Goal: Information Seeking & Learning: Learn about a topic

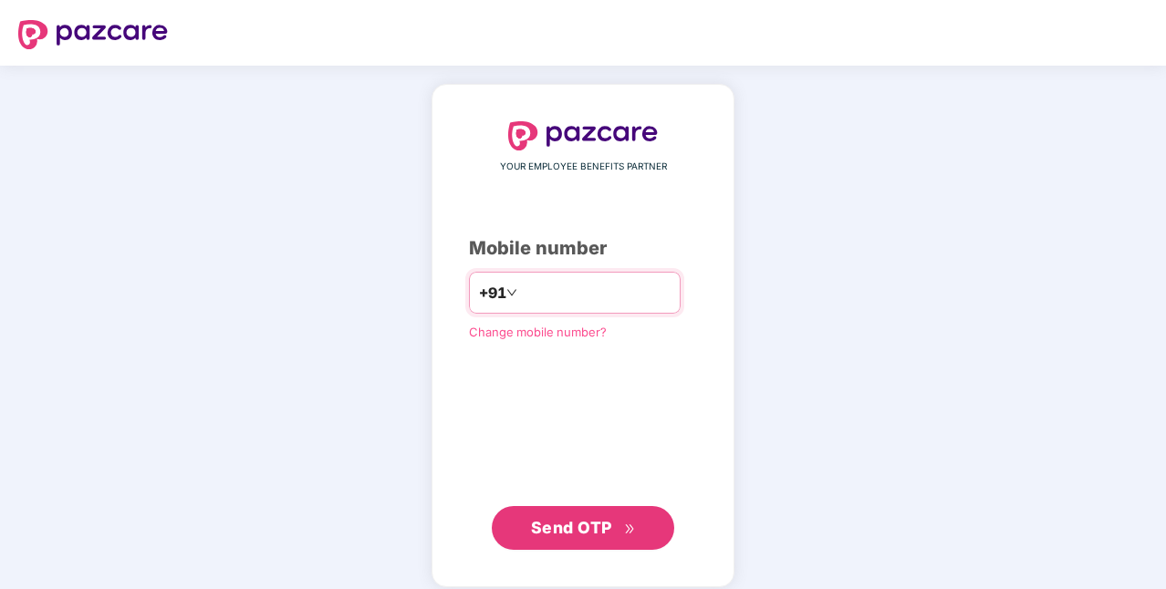
click at [571, 304] on input "number" at bounding box center [596, 292] width 150 height 29
type input "**********"
click at [602, 525] on span "Send OTP" at bounding box center [571, 527] width 81 height 19
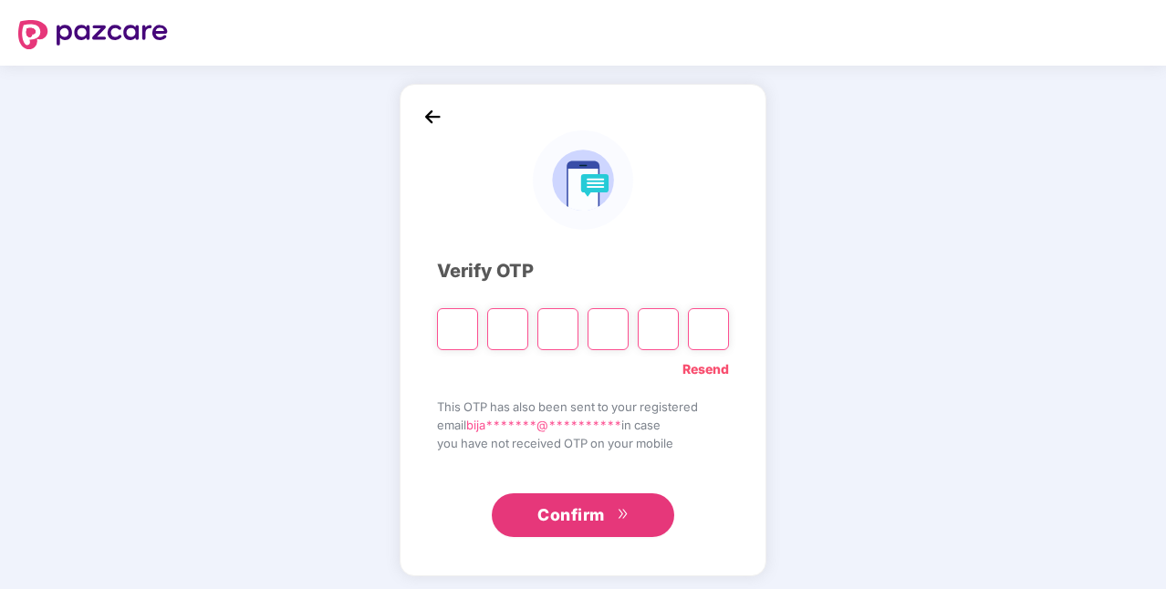
type input "*"
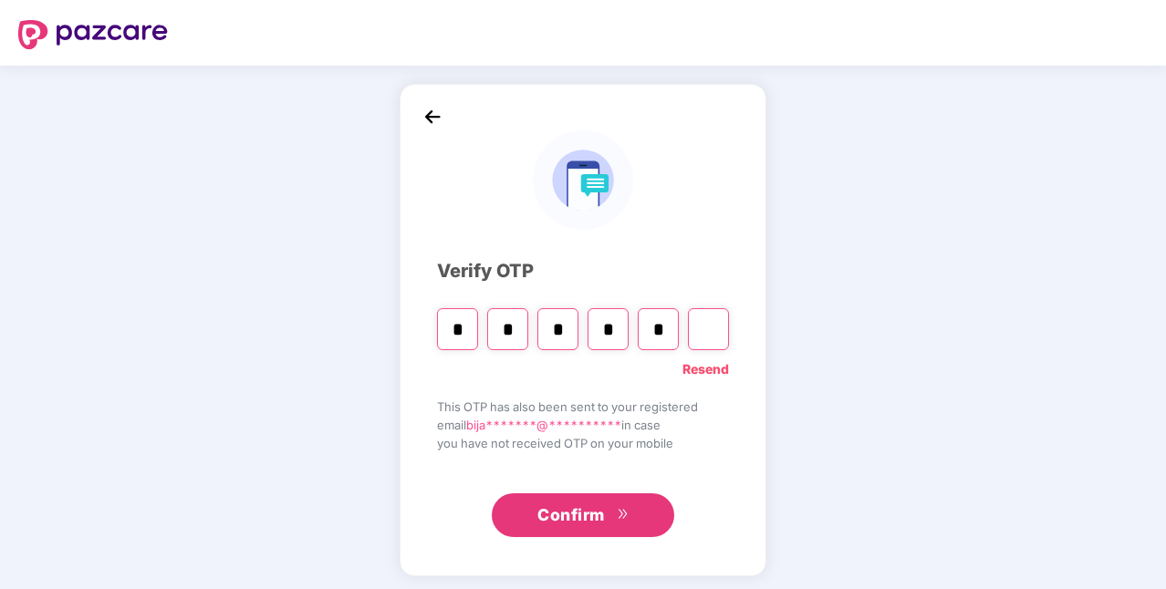
type input "*"
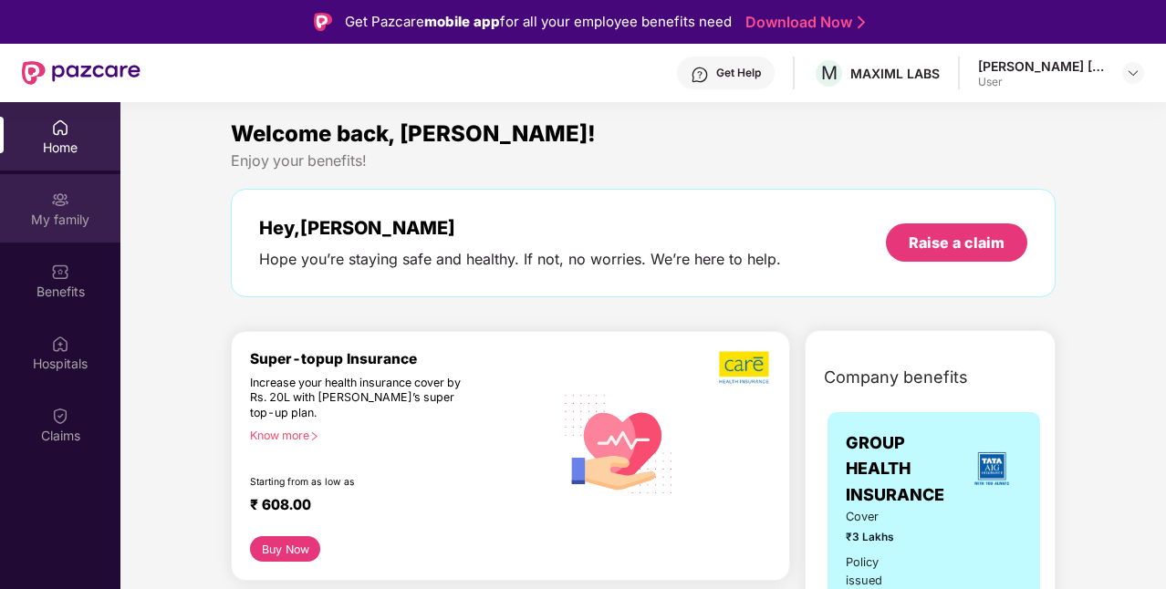
click at [83, 217] on div "My family" at bounding box center [60, 220] width 120 height 18
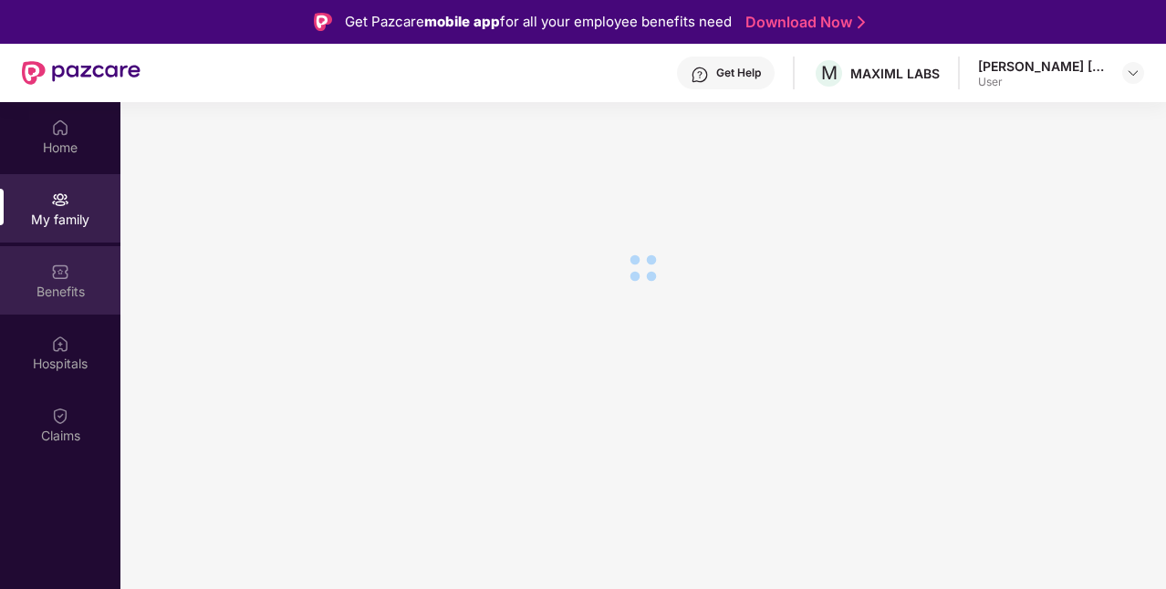
click at [72, 275] on div "Benefits" at bounding box center [60, 280] width 120 height 68
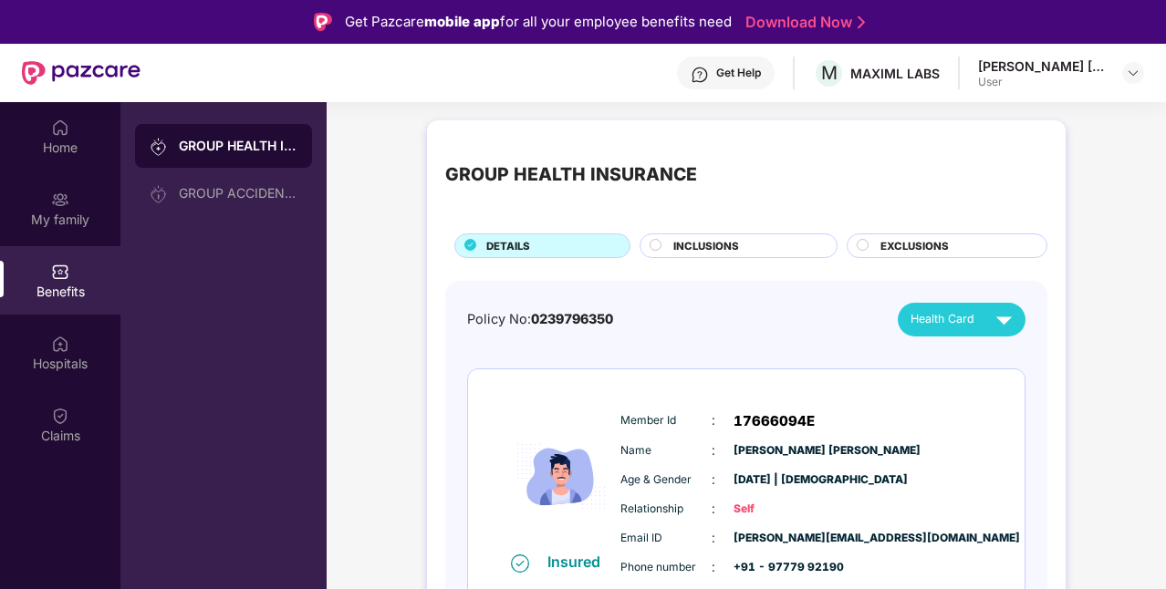
scroll to position [26, 0]
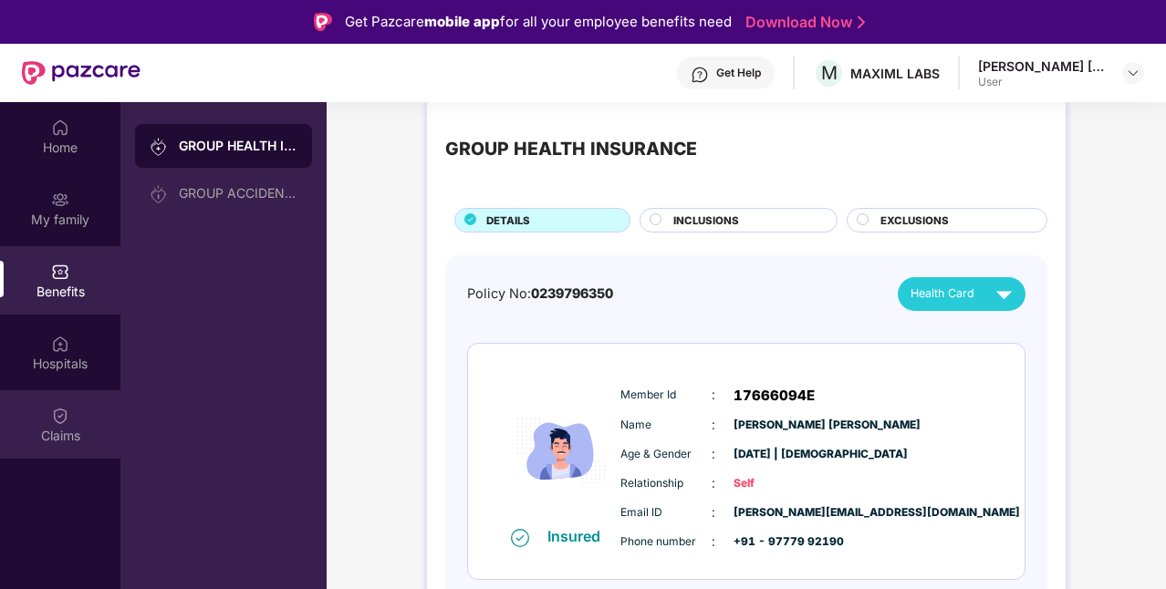
click at [74, 427] on div "Claims" at bounding box center [60, 436] width 120 height 18
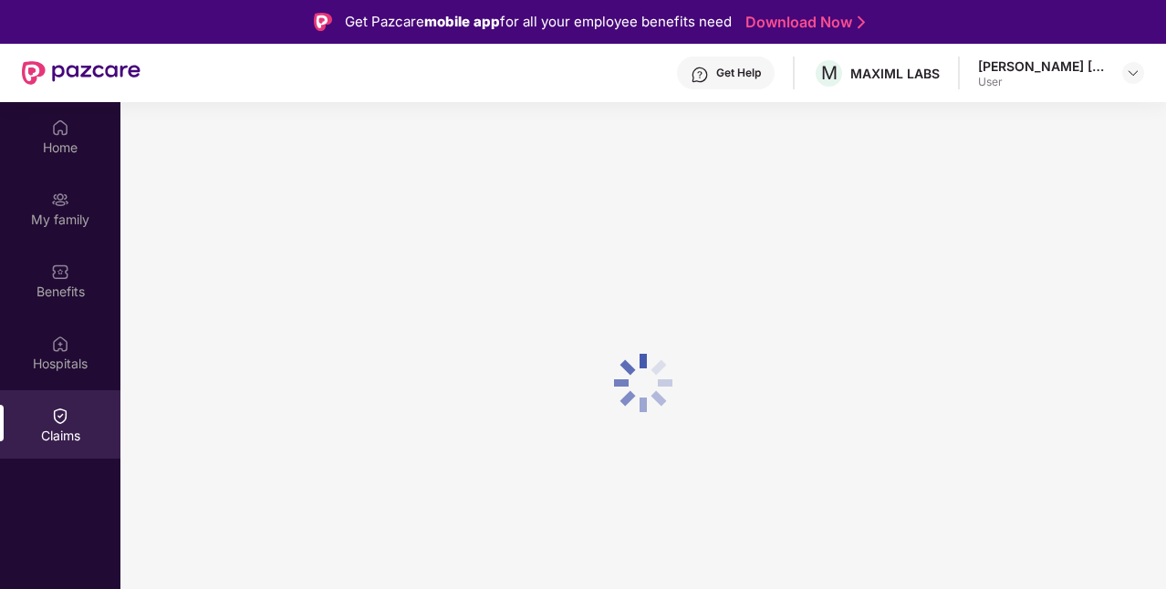
scroll to position [0, 0]
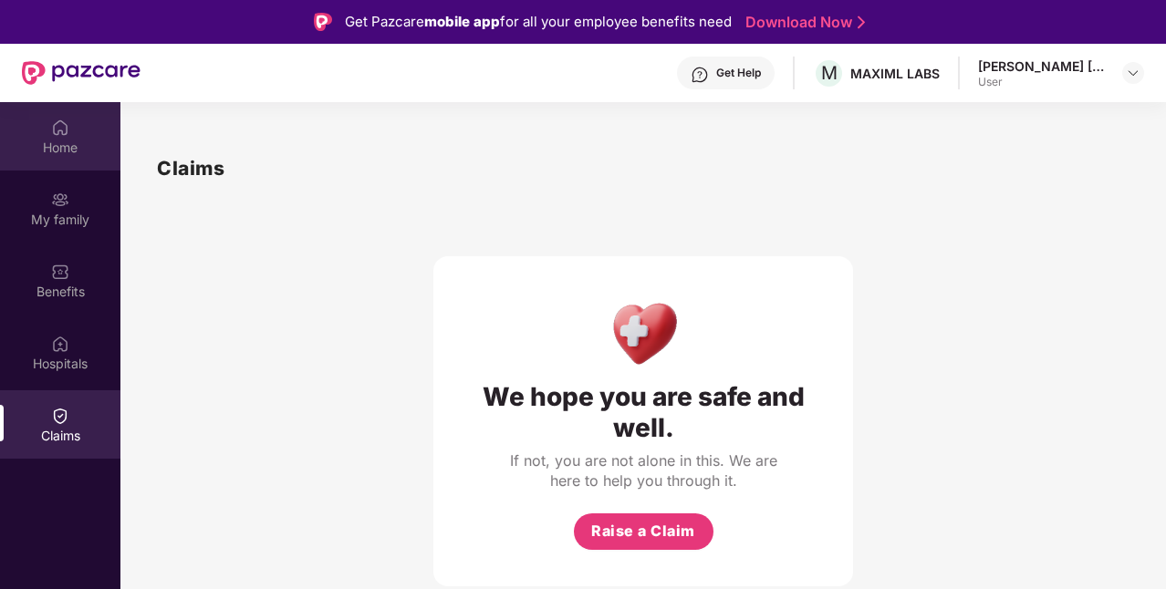
click at [65, 139] on div "Home" at bounding box center [60, 148] width 120 height 18
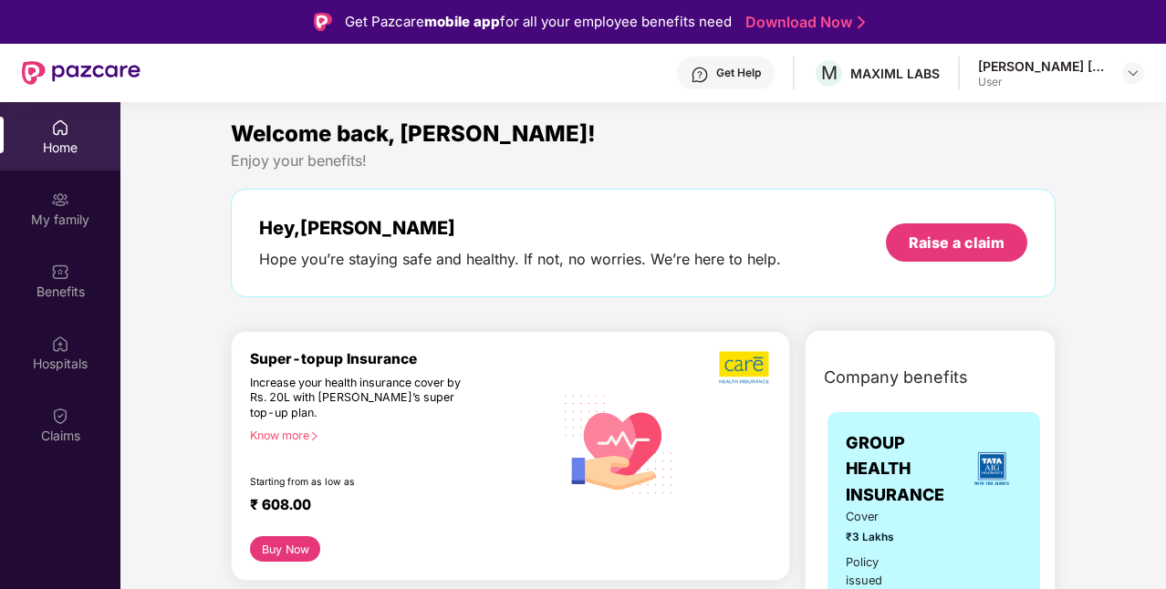
click at [1075, 68] on div "[PERSON_NAME] [PERSON_NAME]" at bounding box center [1042, 65] width 128 height 17
click at [1132, 72] on img at bounding box center [1133, 73] width 15 height 15
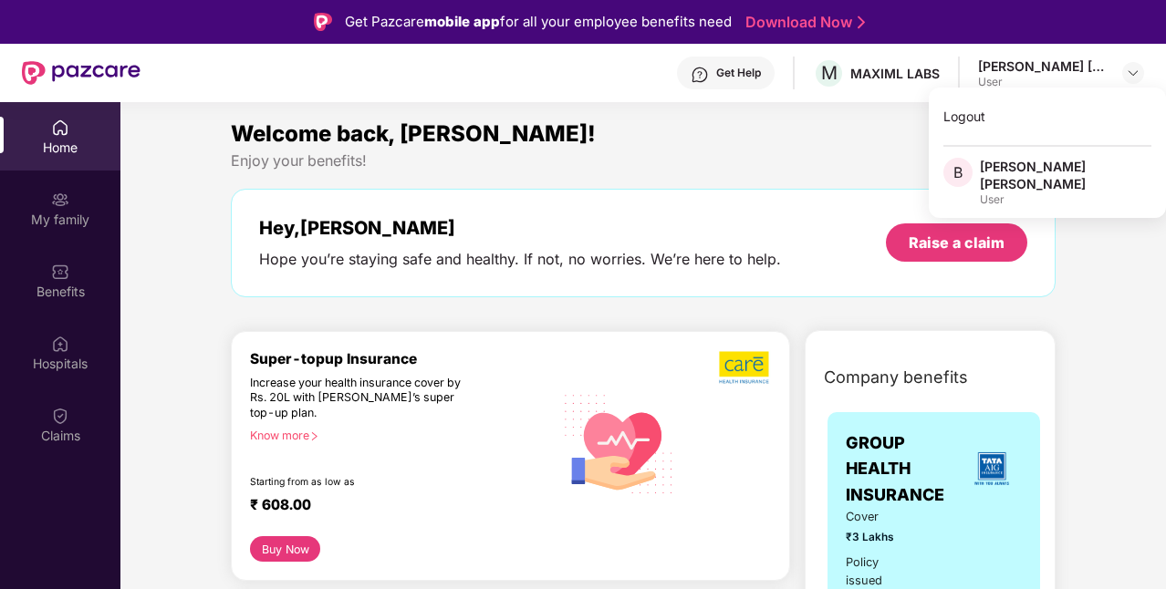
click at [801, 144] on div "Welcome back, [PERSON_NAME]!" at bounding box center [643, 134] width 825 height 35
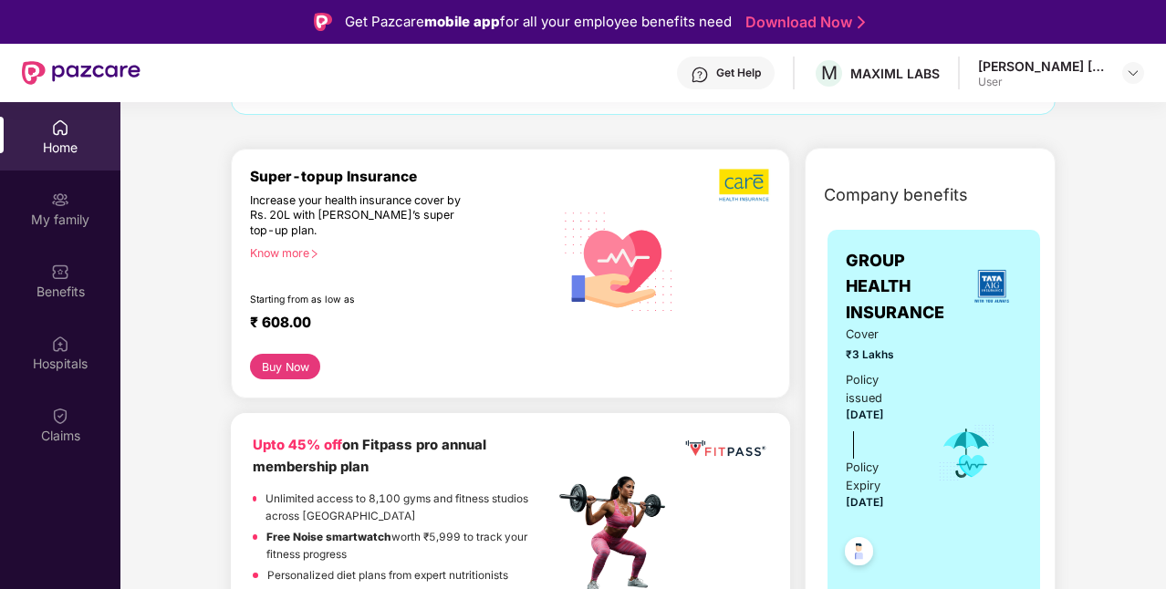
scroll to position [274, 0]
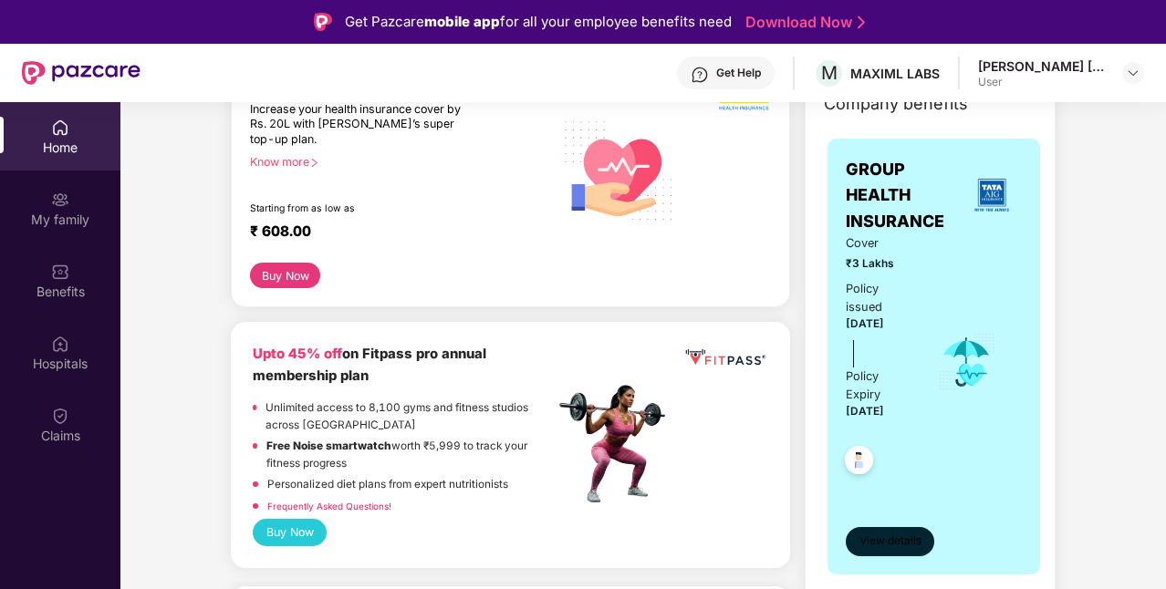
click at [877, 543] on span "View details" at bounding box center [890, 541] width 62 height 17
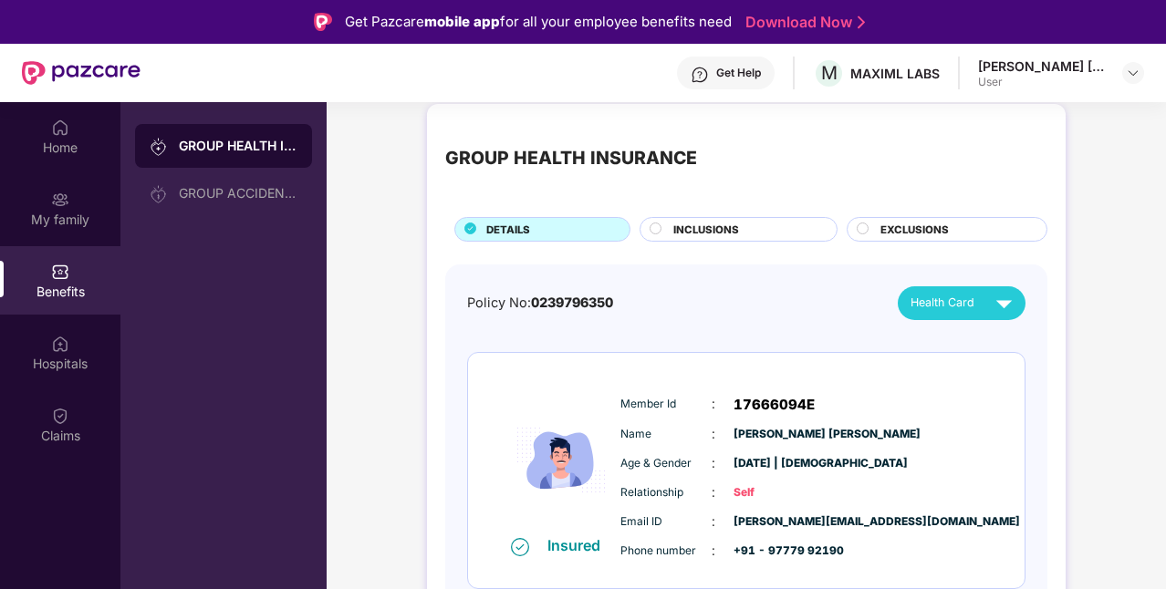
scroll to position [0, 0]
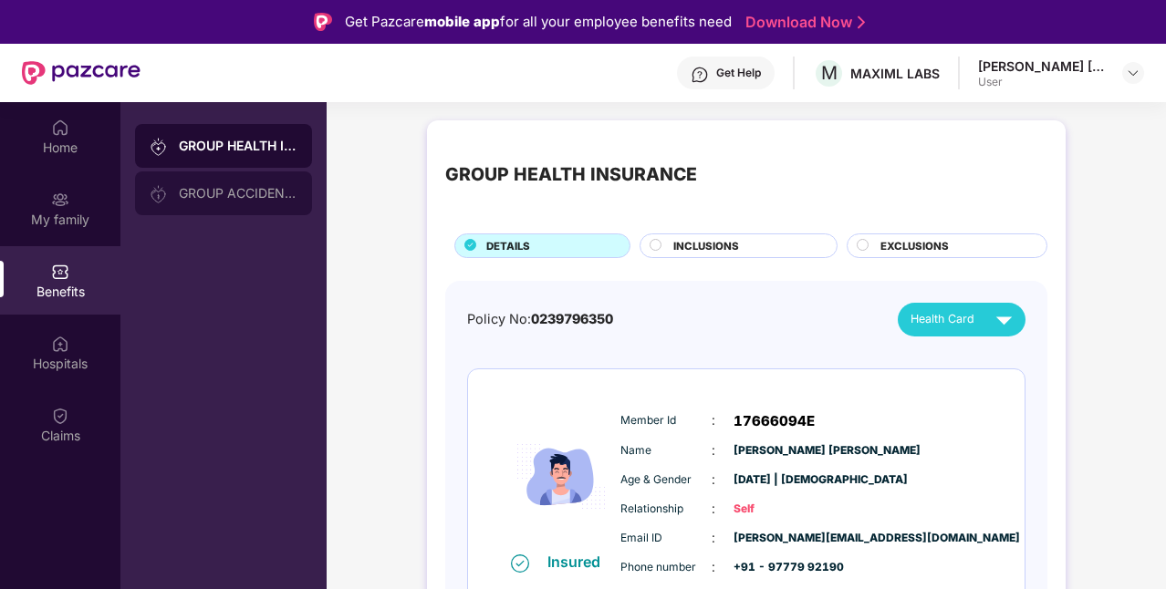
click at [259, 180] on div "GROUP ACCIDENTAL INSURANCE" at bounding box center [223, 194] width 177 height 44
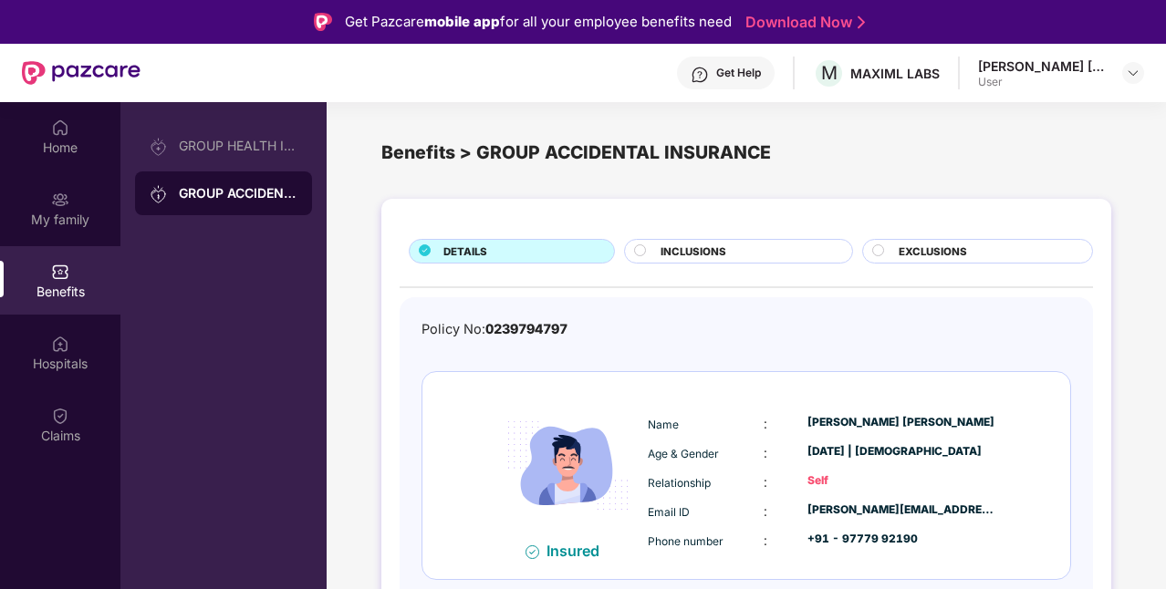
click at [724, 253] on span "INCLUSIONS" at bounding box center [694, 252] width 66 height 16
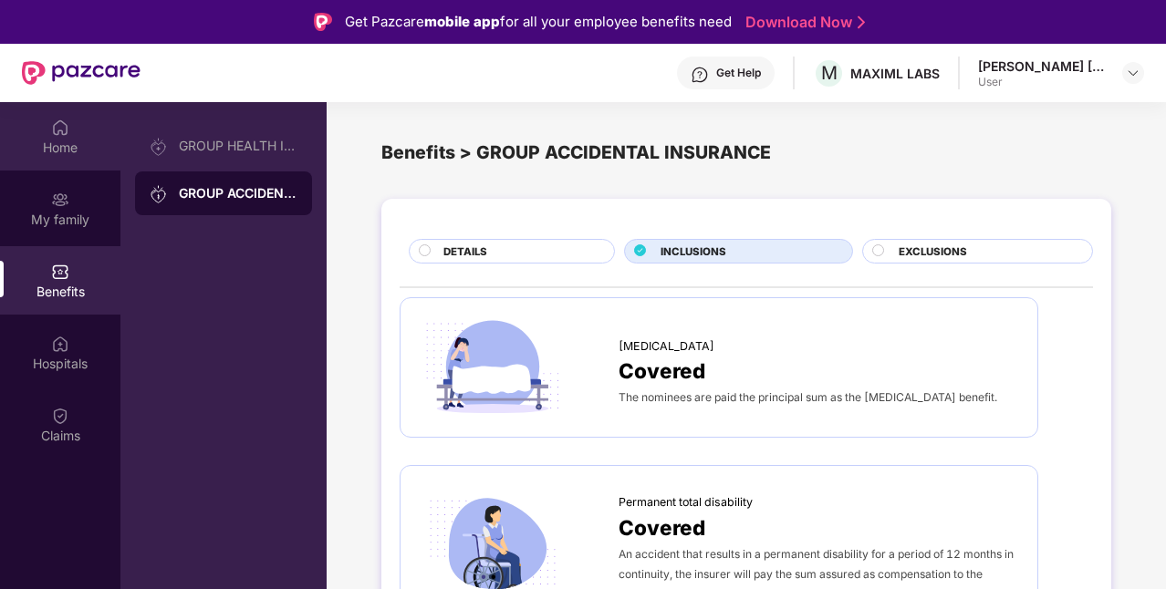
click at [84, 141] on div "Home" at bounding box center [60, 148] width 120 height 18
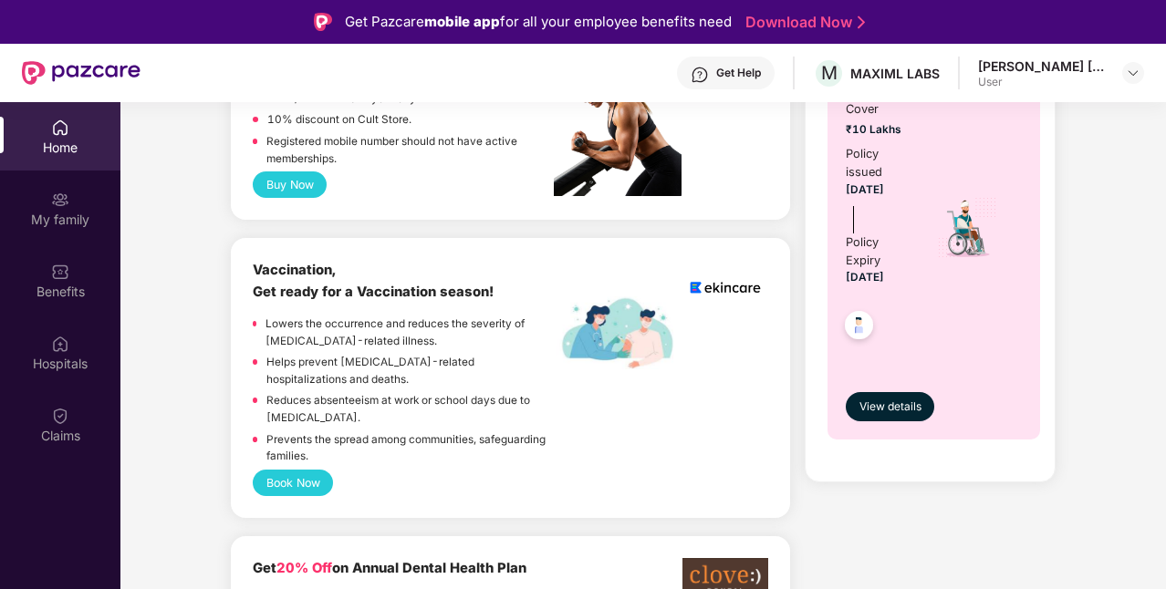
scroll to position [1004, 0]
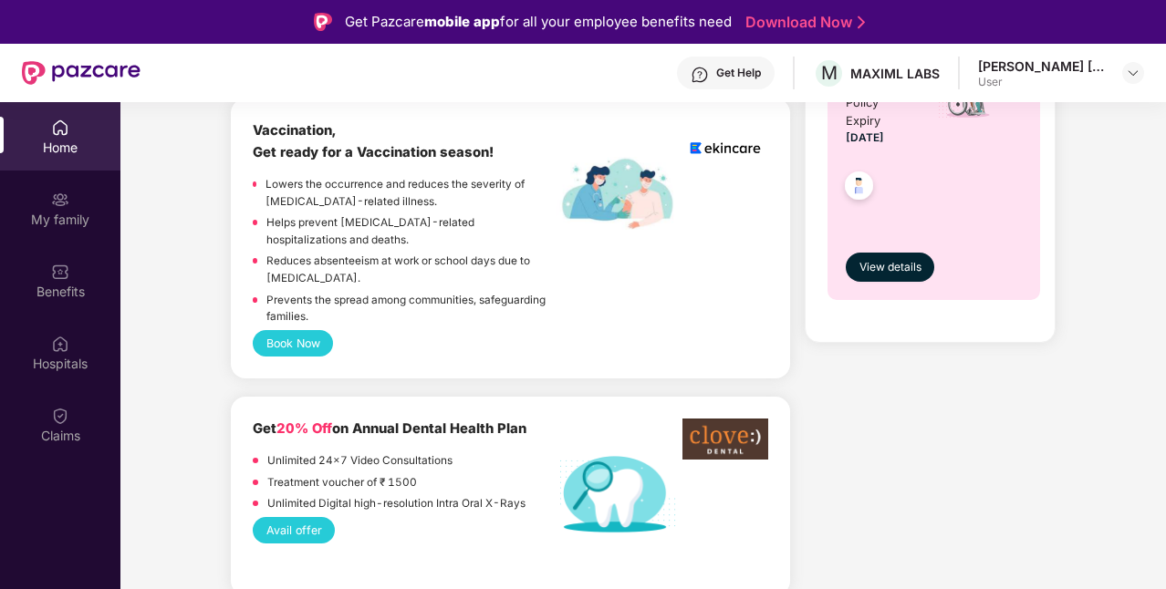
click at [880, 286] on div "GROUP ACCIDENTAL INSURANCE Cover ₹10 Lakhs Policy issued [DATE] Policy Expiry […" at bounding box center [934, 83] width 213 height 436
click at [896, 248] on div "View details" at bounding box center [934, 251] width 176 height 61
click at [889, 263] on span "View details" at bounding box center [890, 267] width 62 height 17
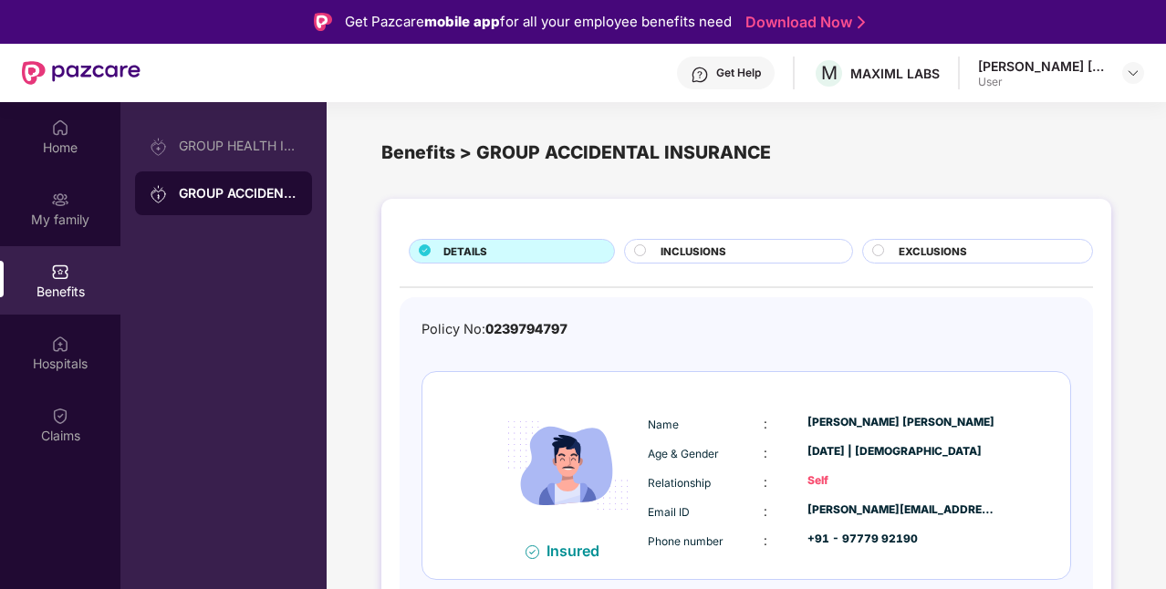
scroll to position [0, 0]
click at [620, 516] on img at bounding box center [568, 465] width 151 height 151
click at [513, 328] on span "0239794797" at bounding box center [526, 329] width 82 height 16
copy span "0239794797"
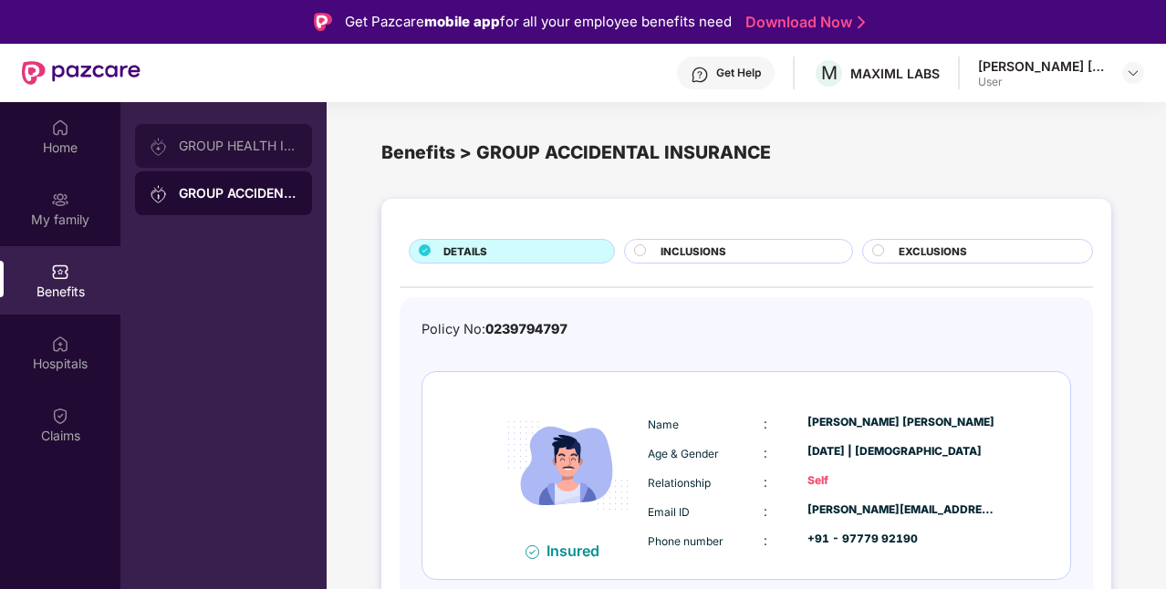
click at [221, 151] on div "GROUP HEALTH INSURANCE" at bounding box center [238, 146] width 119 height 15
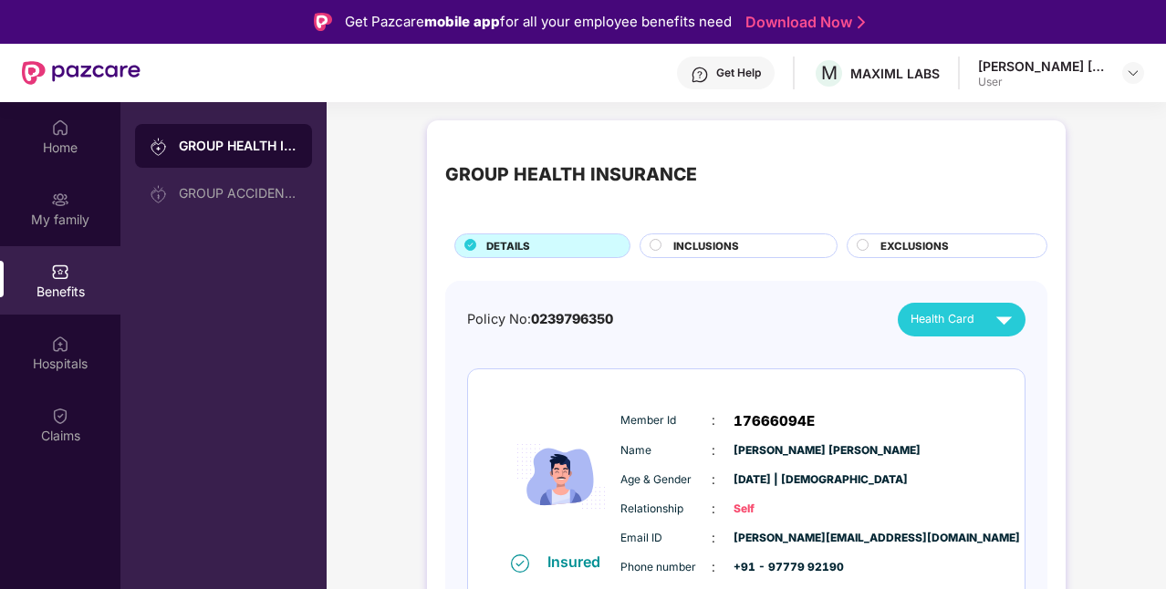
click at [236, 221] on div "GROUP HEALTH INSURANCE GROUP ACCIDENTAL INSURANCE" at bounding box center [223, 396] width 206 height 589
click at [255, 189] on div "GROUP ACCIDENTAL INSURANCE" at bounding box center [238, 193] width 119 height 15
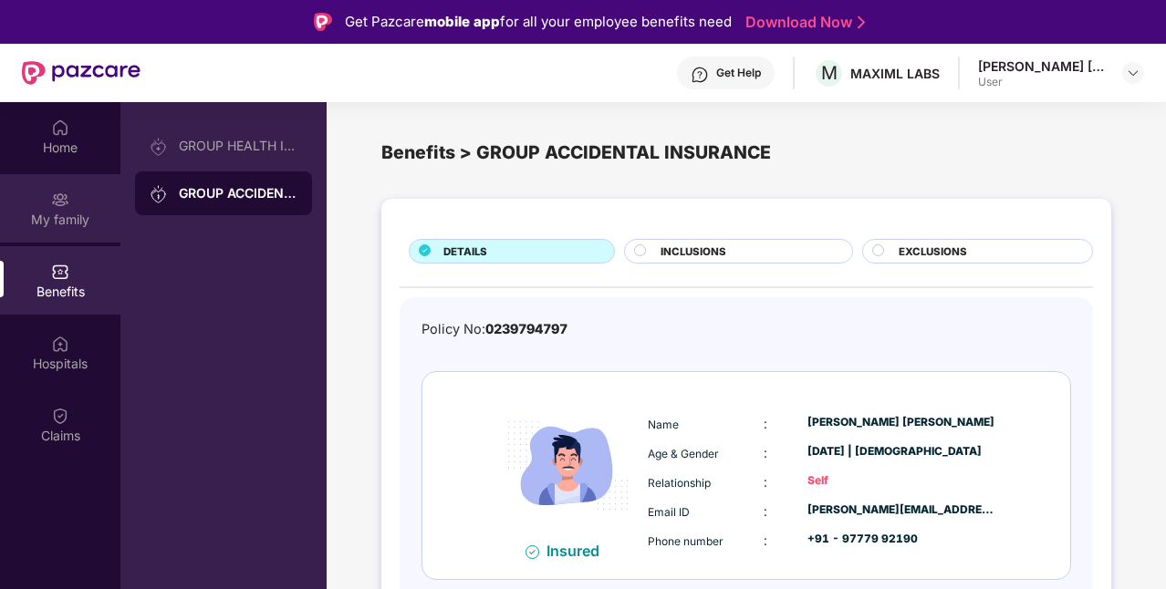
click at [51, 239] on div "My family" at bounding box center [60, 208] width 120 height 68
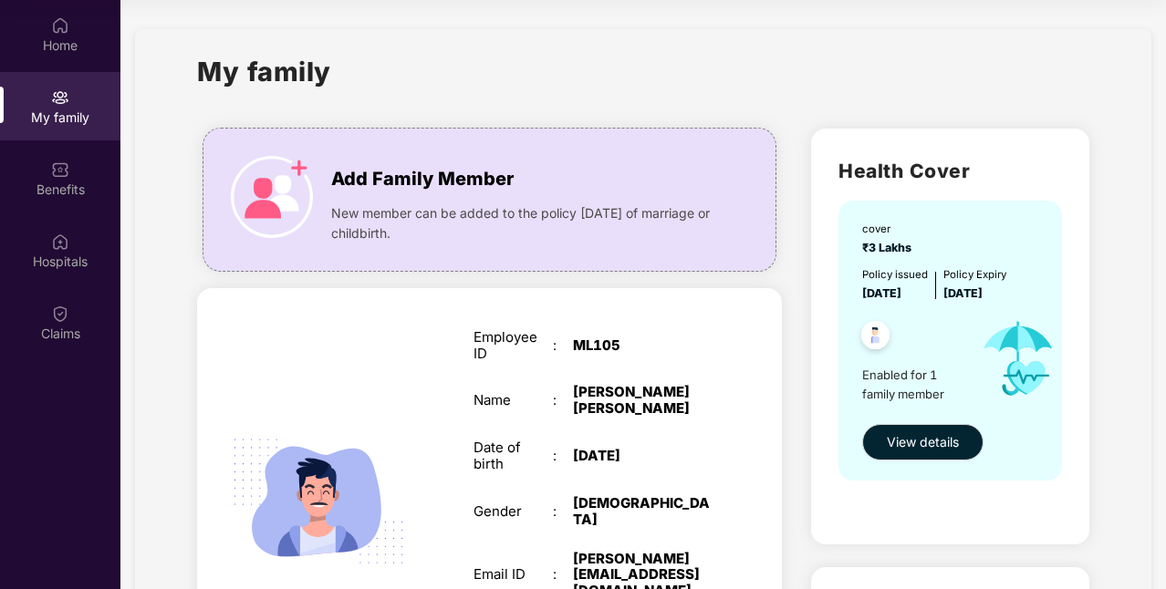
click at [728, 68] on div "My family" at bounding box center [642, 82] width 891 height 63
click at [30, 53] on div "Home" at bounding box center [60, 45] width 120 height 18
